Goal: Entertainment & Leisure: Consume media (video, audio)

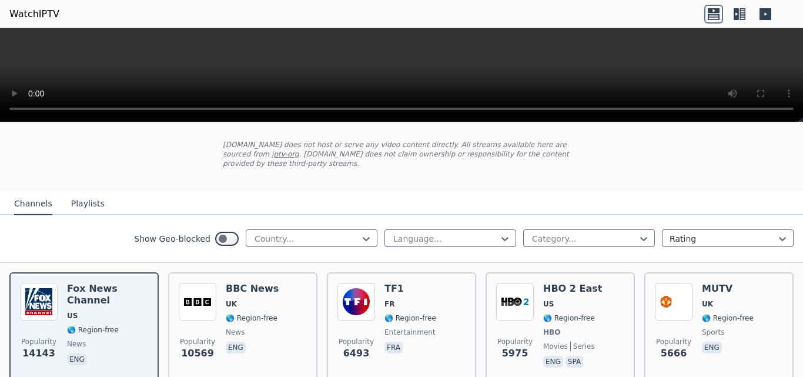
scroll to position [59, 0]
click at [363, 237] on icon at bounding box center [366, 239] width 7 height 4
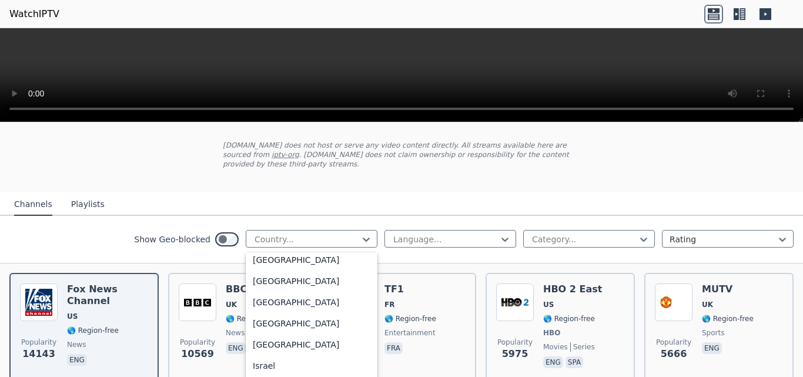
scroll to position [1881, 0]
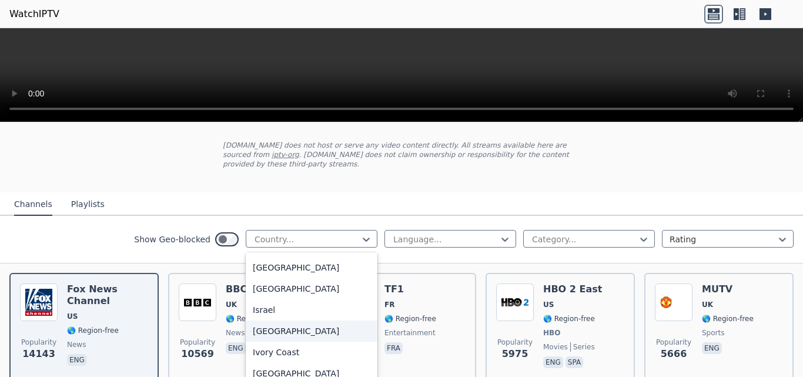
click at [262, 331] on div "[GEOGRAPHIC_DATA]" at bounding box center [312, 330] width 132 height 21
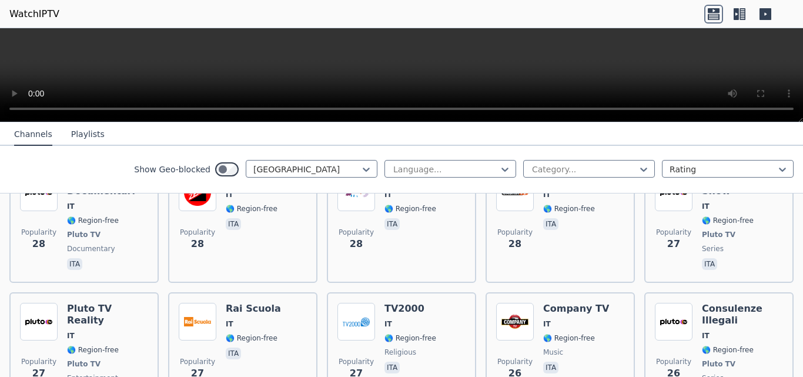
scroll to position [2233, 0]
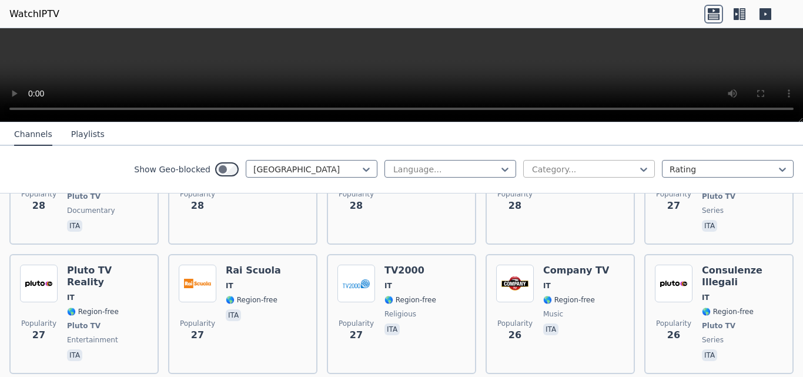
click at [628, 165] on div at bounding box center [584, 169] width 107 height 12
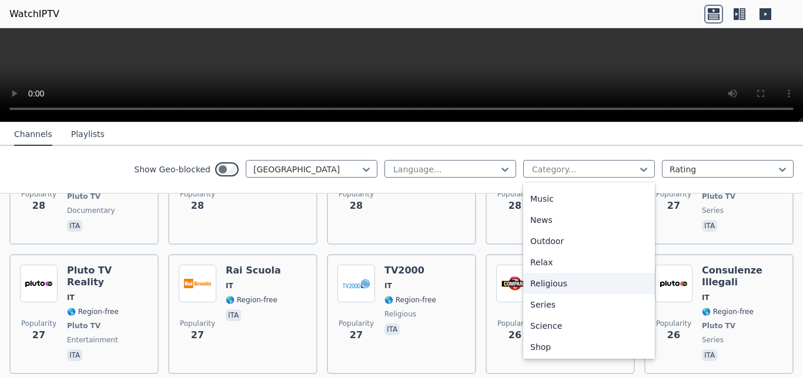
scroll to position [400, 0]
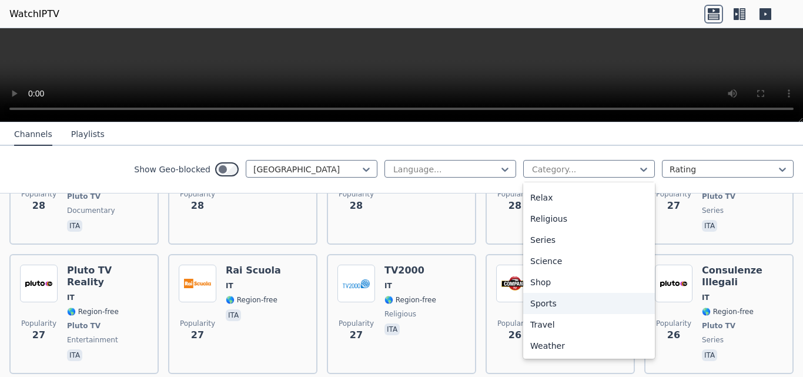
click at [538, 300] on div "Sports" at bounding box center [589, 303] width 132 height 21
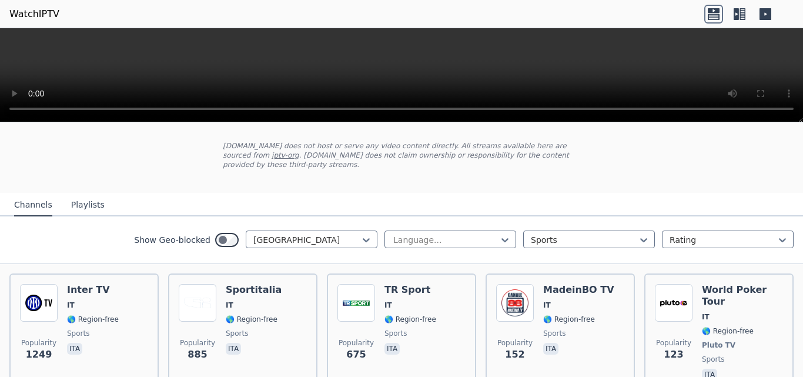
scroll to position [103, 0]
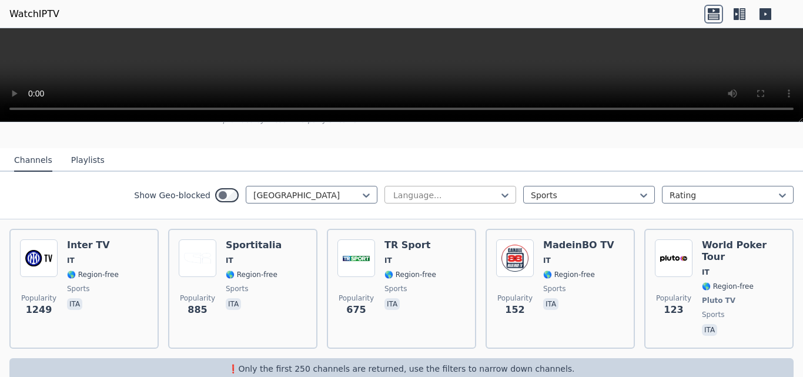
click at [475, 189] on div at bounding box center [445, 195] width 107 height 12
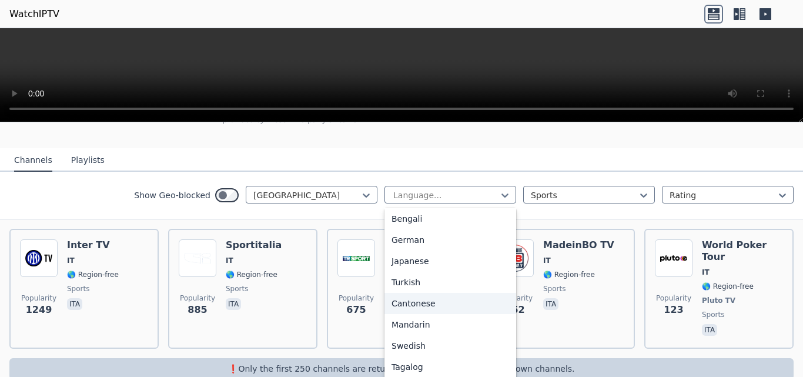
scroll to position [294, 0]
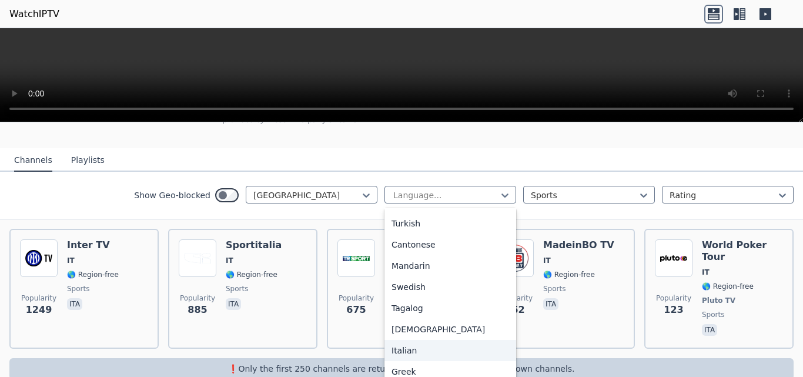
click at [407, 342] on div "Italian" at bounding box center [450, 350] width 132 height 21
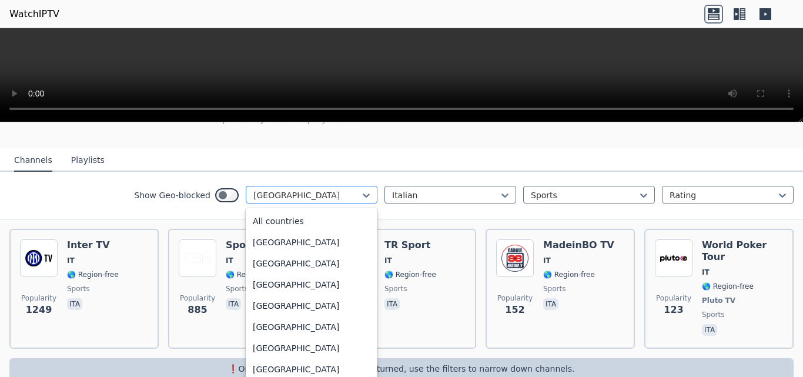
click at [350, 189] on div at bounding box center [306, 195] width 107 height 12
click at [283, 215] on div "All countries" at bounding box center [312, 220] width 132 height 21
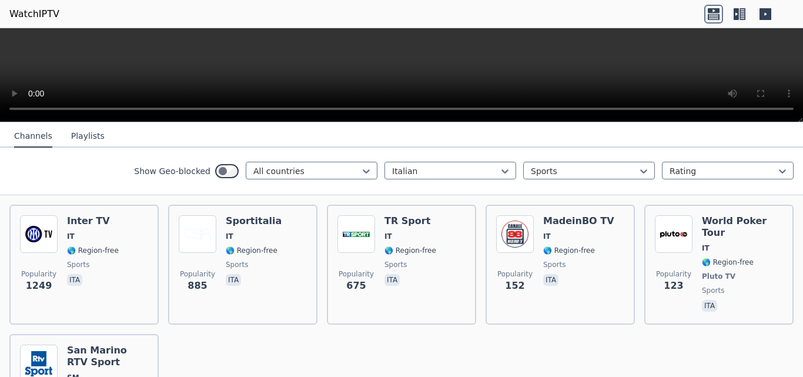
scroll to position [100, 0]
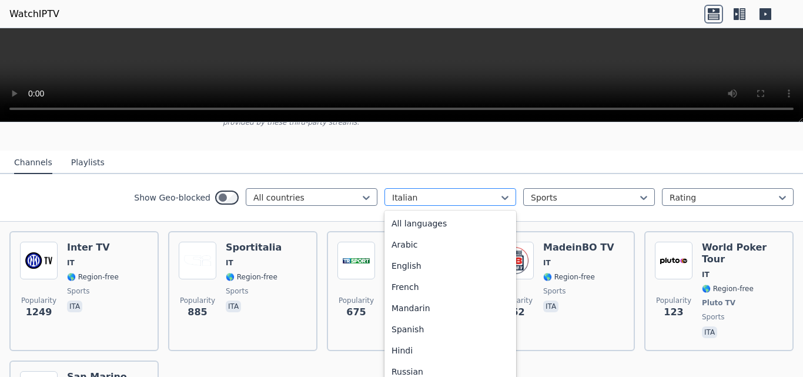
click at [469, 192] on div at bounding box center [445, 198] width 107 height 12
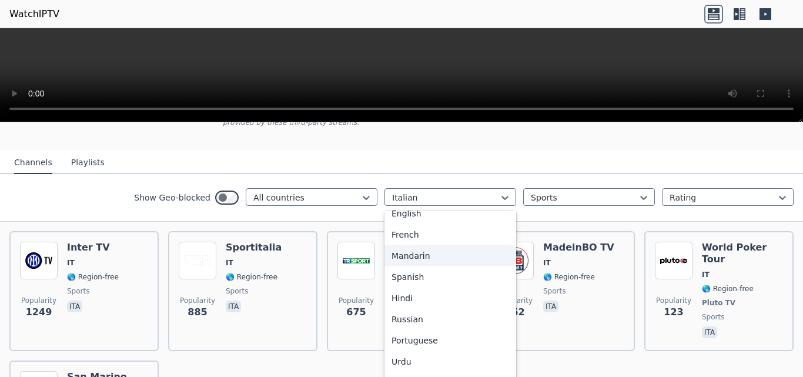
scroll to position [0, 0]
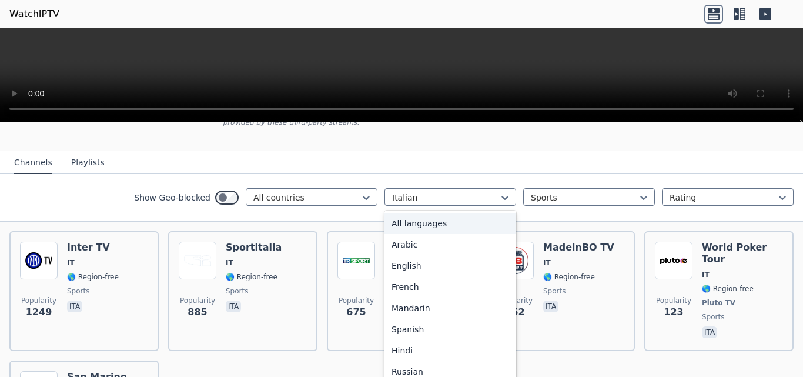
click at [421, 216] on div "All languages" at bounding box center [450, 223] width 132 height 21
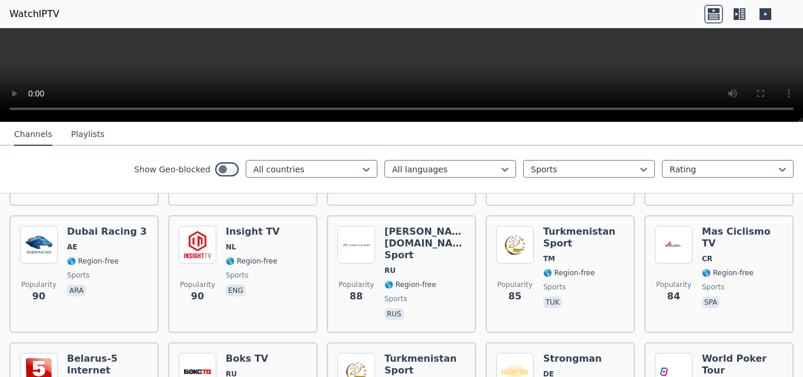
scroll to position [2510, 0]
